Goal: Task Accomplishment & Management: Use online tool/utility

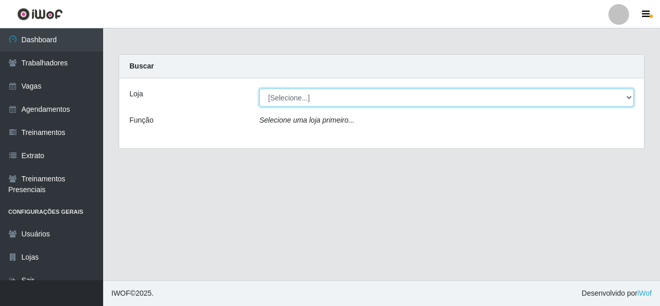
click at [332, 94] on select "[Selecione...] Rede Econômico - Malvinas Rede Econômico - Prata" at bounding box center [446, 98] width 374 height 18
select select "194"
click at [259, 89] on select "[Selecione...] Rede Econômico - Malvinas Rede Econômico - Prata" at bounding box center [446, 98] width 374 height 18
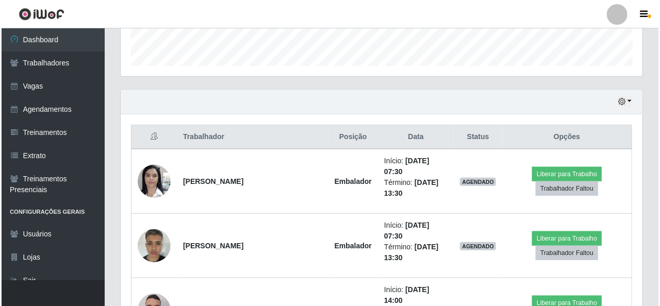
scroll to position [309, 0]
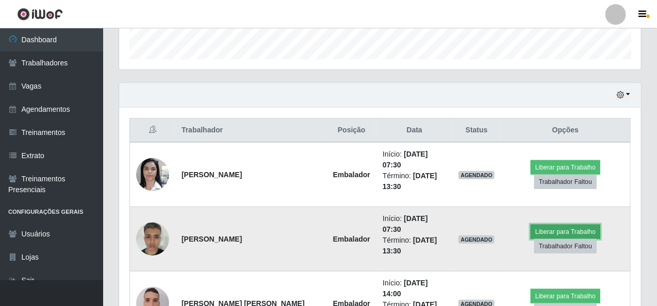
click at [550, 225] on button "Liberar para Trabalho" at bounding box center [566, 232] width 70 height 14
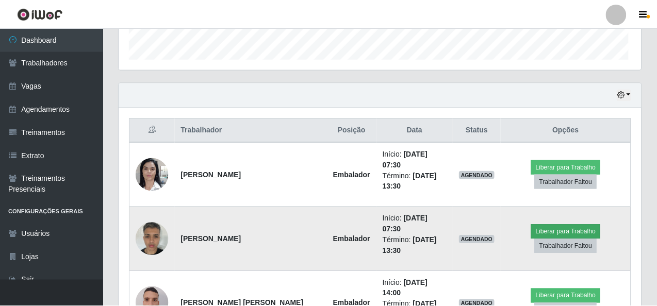
scroll to position [214, 518]
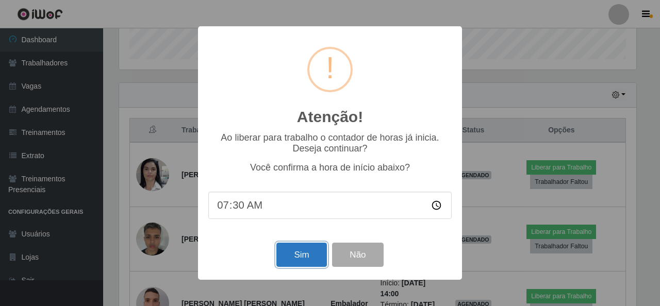
click at [304, 261] on button "Sim" at bounding box center [301, 255] width 50 height 24
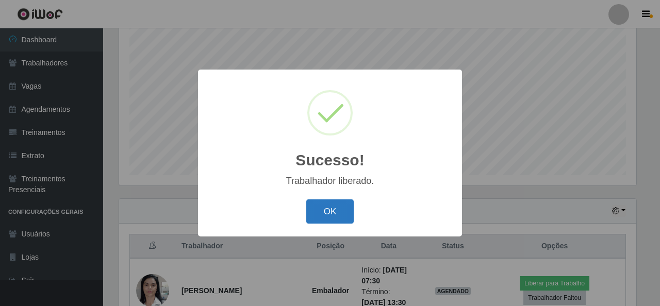
click at [330, 211] on button "OK" at bounding box center [330, 212] width 48 height 24
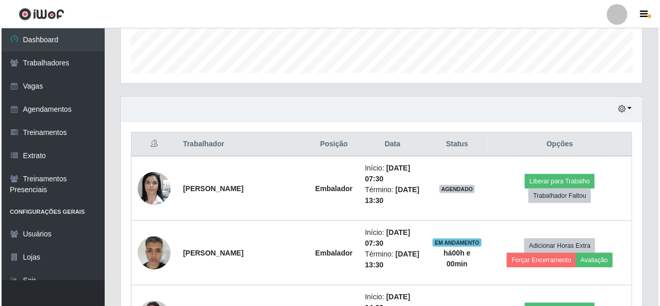
scroll to position [297, 0]
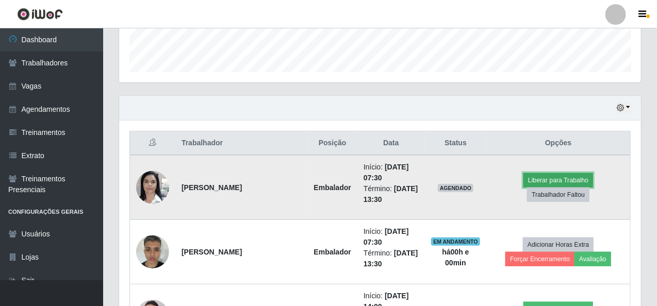
click at [533, 182] on button "Liberar para Trabalho" at bounding box center [558, 180] width 70 height 14
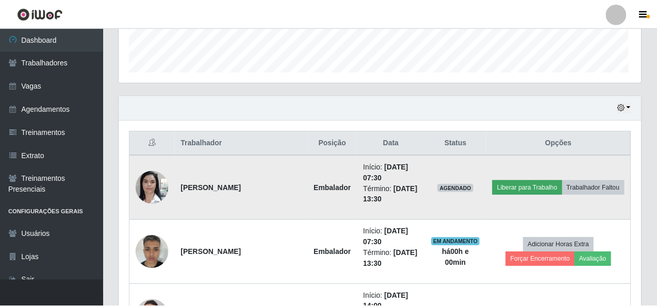
scroll to position [214, 518]
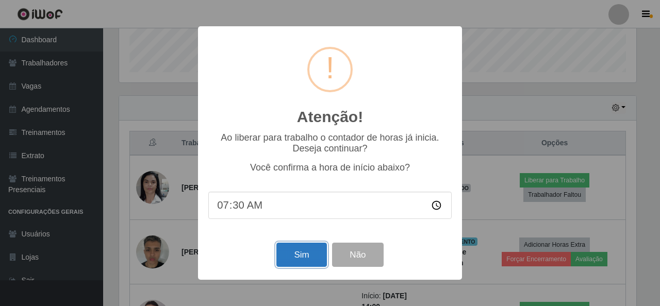
click at [303, 259] on button "Sim" at bounding box center [301, 255] width 50 height 24
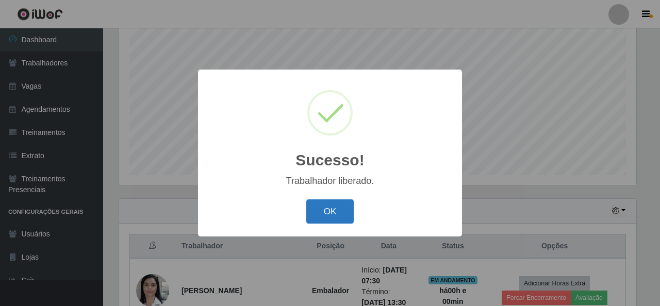
click at [326, 215] on button "OK" at bounding box center [330, 212] width 48 height 24
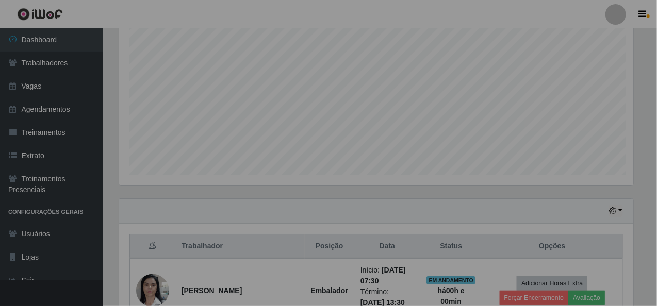
scroll to position [214, 522]
